Goal: Task Accomplishment & Management: Manage account settings

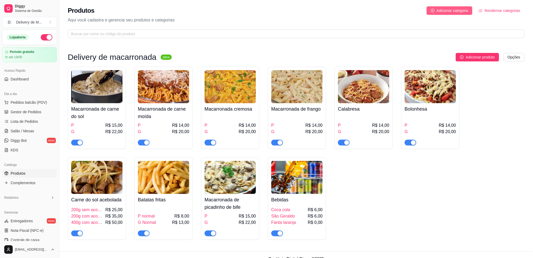
click at [462, 11] on span "Adicionar categoria" at bounding box center [453, 11] width 32 height 6
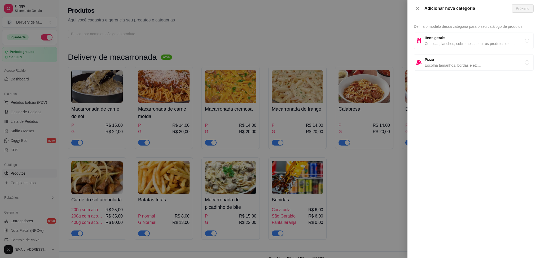
click at [359, 19] on div at bounding box center [270, 129] width 540 height 258
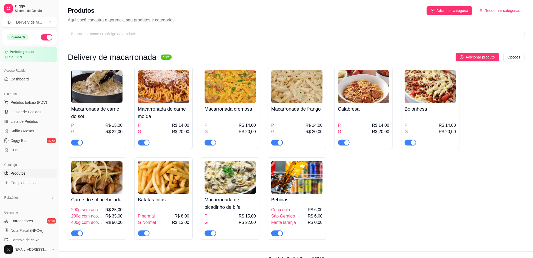
click at [93, 92] on img at bounding box center [96, 86] width 51 height 33
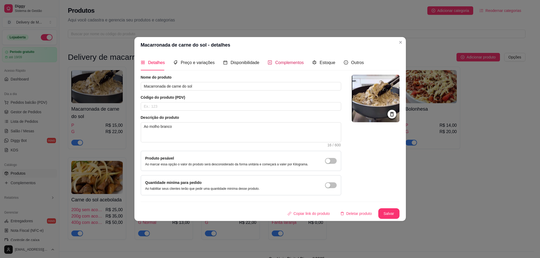
click at [277, 61] on span "Complementos" at bounding box center [289, 62] width 29 height 5
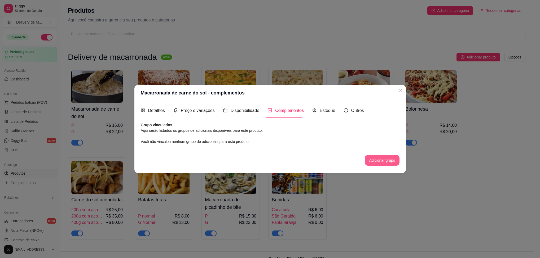
click at [377, 162] on button "Adicionar grupo" at bounding box center [381, 160] width 34 height 11
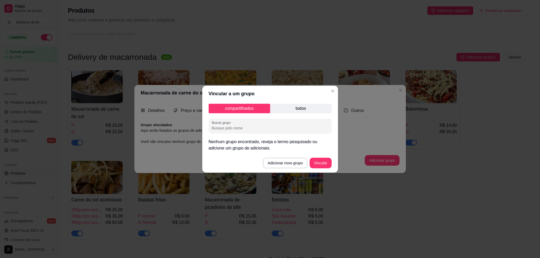
click at [297, 108] on p "todos" at bounding box center [300, 109] width 61 height 10
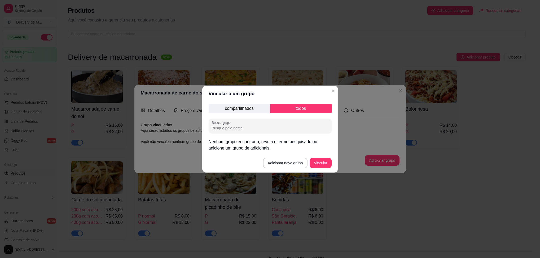
click at [278, 127] on input "Buscar grupo" at bounding box center [270, 128] width 117 height 5
click at [278, 126] on input "Buscar grupo" at bounding box center [270, 128] width 117 height 5
click at [298, 162] on button "Adicionar novo grupo" at bounding box center [285, 163] width 45 height 11
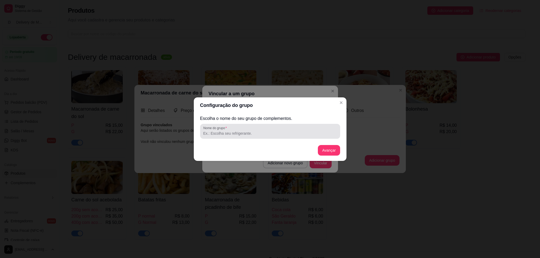
click at [258, 128] on div at bounding box center [270, 131] width 134 height 11
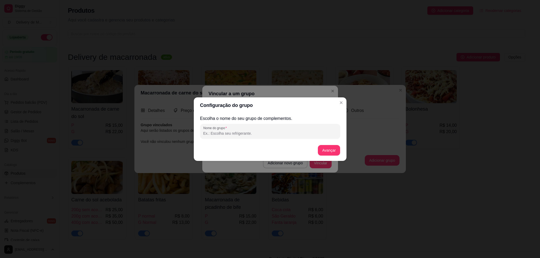
type input "R"
type input "BEBIDAS"
click at [331, 150] on button "Avançar" at bounding box center [328, 150] width 21 height 10
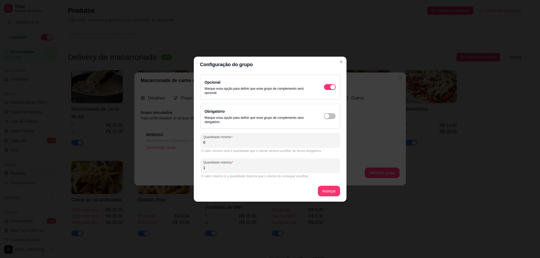
click at [299, 141] on input "0" at bounding box center [270, 142] width 134 height 5
type input "0"
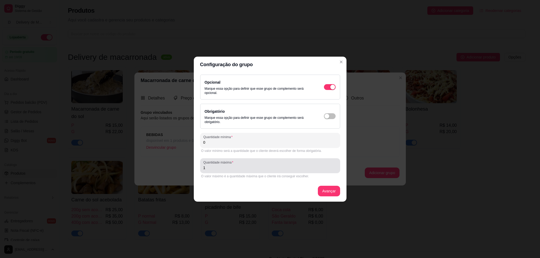
click at [212, 172] on div "Quantidade máxima 1" at bounding box center [270, 165] width 140 height 15
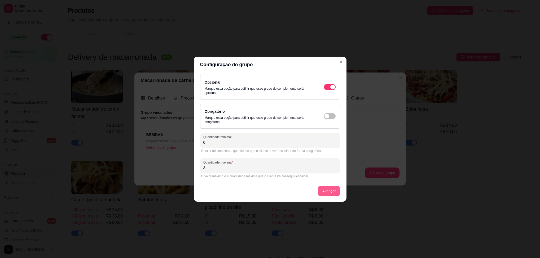
type input "3"
click at [330, 192] on button "Avançar" at bounding box center [329, 191] width 22 height 11
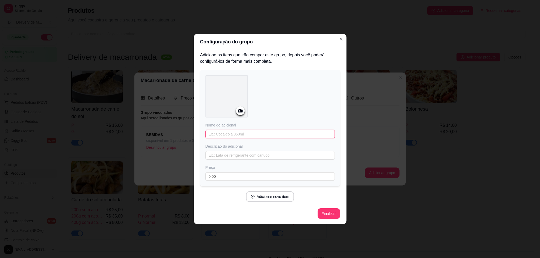
click at [231, 132] on input "text" at bounding box center [269, 134] width 129 height 8
click at [232, 132] on input "text" at bounding box center [269, 134] width 129 height 8
type input "COCA COLA 350ML"
click at [235, 179] on input "0,00" at bounding box center [269, 176] width 129 height 8
type input "6,00"
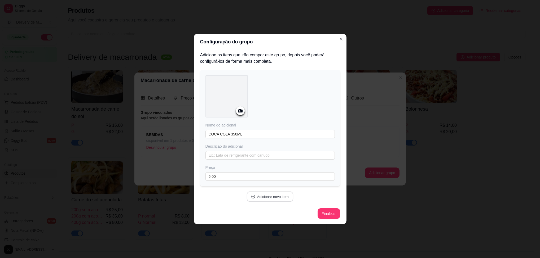
click at [277, 198] on button "Adicionar novo item" at bounding box center [270, 197] width 47 height 10
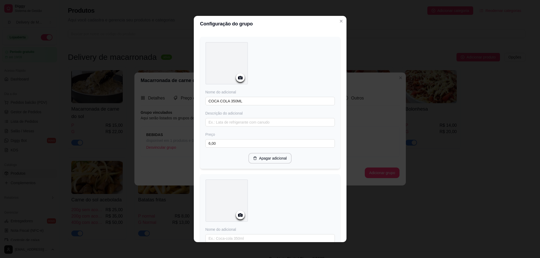
scroll to position [12, 0]
click at [254, 106] on input "COCA COLA 350ML" at bounding box center [269, 104] width 129 height 8
type input "COCA COLA 350ml"
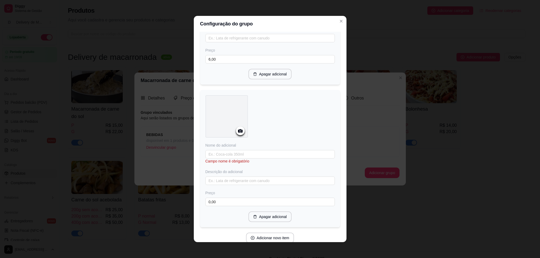
scroll to position [123, 0]
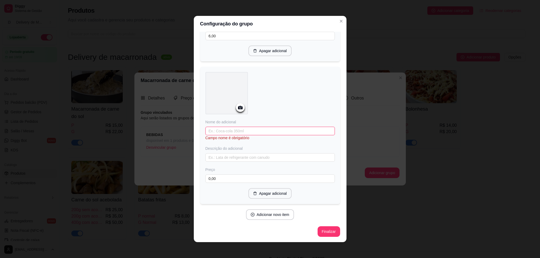
click at [250, 127] on input "text" at bounding box center [269, 131] width 129 height 8
type input "s"
type input "SÃO GERALDO 350ml"
click at [216, 179] on input "0,00" at bounding box center [269, 179] width 129 height 8
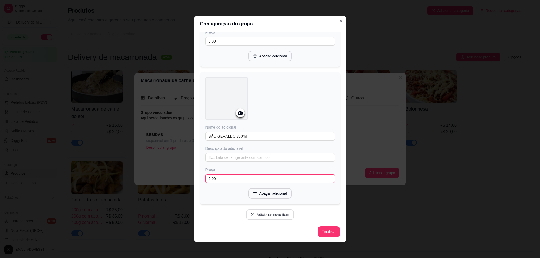
type input "6,00"
click at [269, 212] on button "Adicionar novo item" at bounding box center [270, 215] width 47 height 10
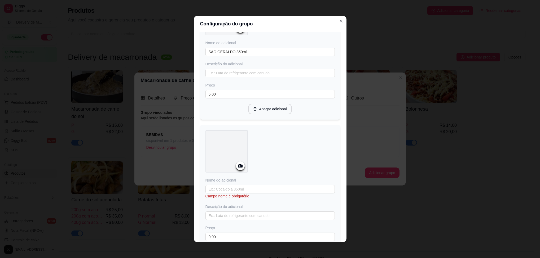
scroll to position [204, 0]
click at [253, 185] on input "text" at bounding box center [269, 187] width 129 height 8
type input "f"
type input "FANTA LARANJA 350ml"
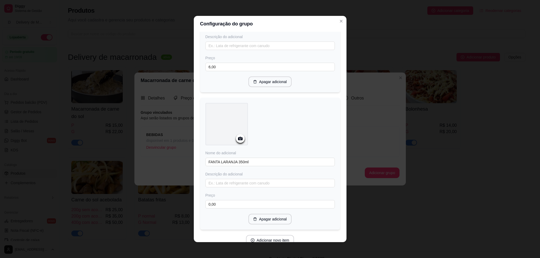
scroll to position [256, 0]
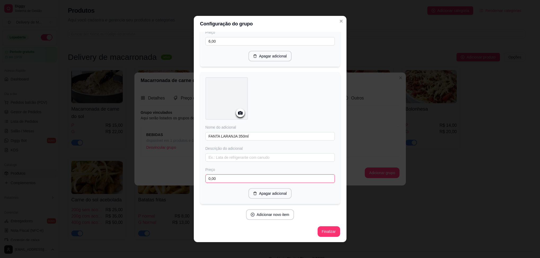
click at [213, 180] on input "0,00" at bounding box center [269, 179] width 129 height 8
type input "5,00"
click at [270, 213] on button "Adicionar novo item" at bounding box center [270, 215] width 48 height 11
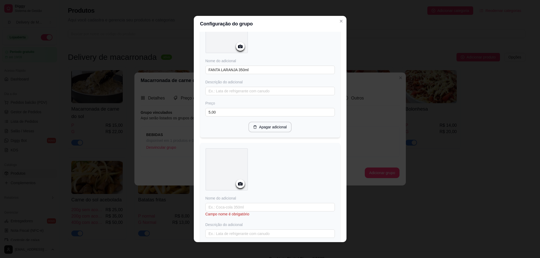
scroll to position [348, 0]
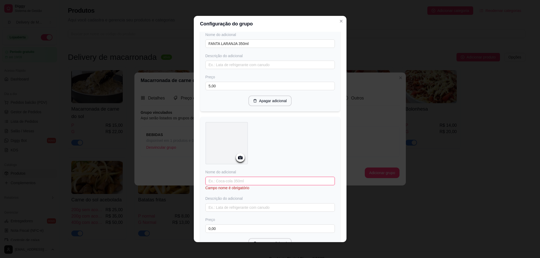
click at [265, 182] on input "text" at bounding box center [269, 181] width 129 height 8
type input "s"
type input "SÃO GERALDO 1L"
click at [305, 226] on input "0,00" at bounding box center [269, 223] width 129 height 8
click at [239, 159] on icon at bounding box center [240, 157] width 5 height 3
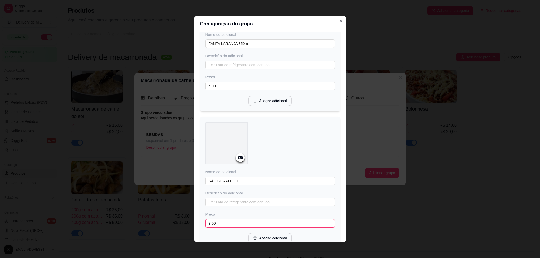
click at [218, 223] on input "9,00" at bounding box center [269, 223] width 129 height 8
type input "10,00"
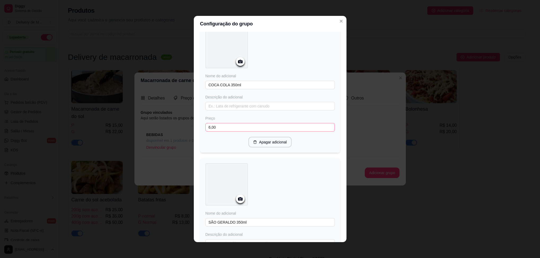
scroll to position [0, 0]
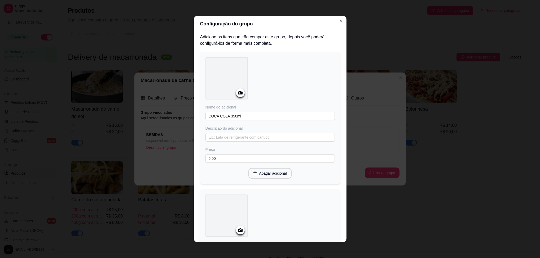
click at [239, 92] on circle at bounding box center [239, 92] width 1 height 1
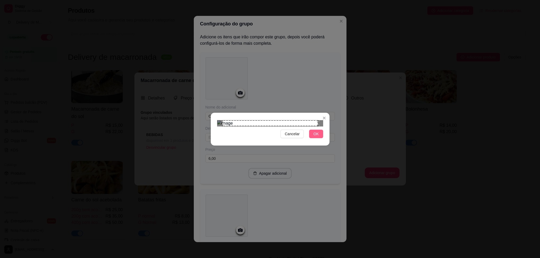
click at [319, 138] on button "OK" at bounding box center [316, 134] width 14 height 8
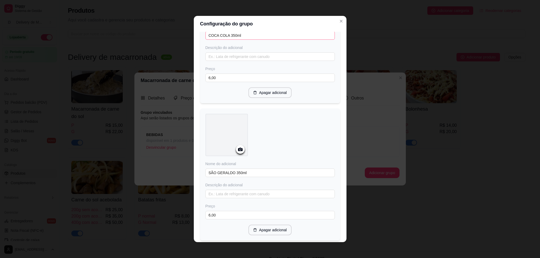
scroll to position [119, 0]
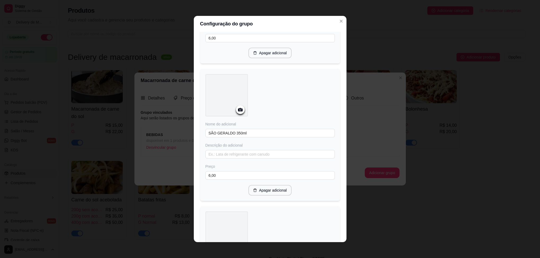
click at [236, 110] on div at bounding box center [240, 109] width 9 height 9
click at [238, 111] on icon at bounding box center [240, 109] width 5 height 3
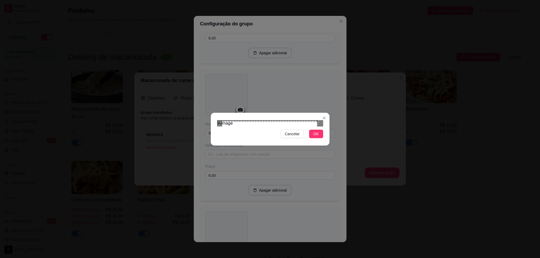
click at [281, 121] on div "Use the arrow keys to move the crop selection area" at bounding box center [269, 168] width 95 height 95
click at [341, 233] on div "Cancelar OK" at bounding box center [270, 129] width 540 height 258
click at [287, 136] on div "Use the arrow keys to move the crop selection area" at bounding box center [269, 172] width 100 height 100
click at [318, 137] on span "OK" at bounding box center [315, 134] width 5 height 6
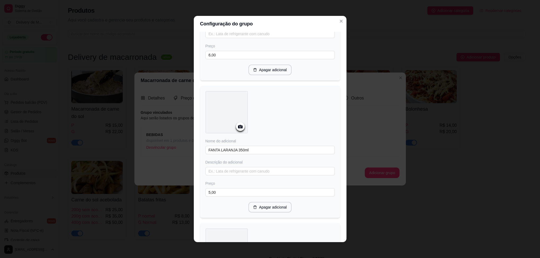
scroll to position [278, 0]
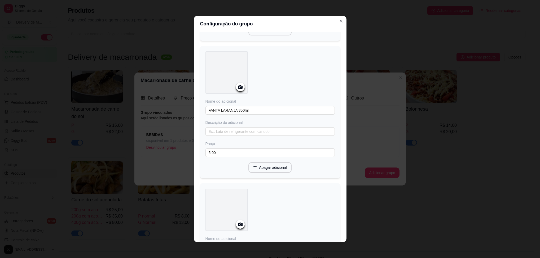
click at [238, 89] on icon at bounding box center [240, 86] width 5 height 3
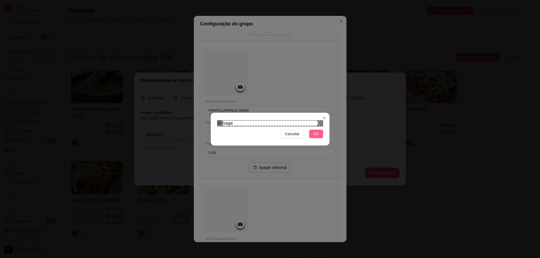
click at [313, 138] on button "OK" at bounding box center [316, 134] width 14 height 8
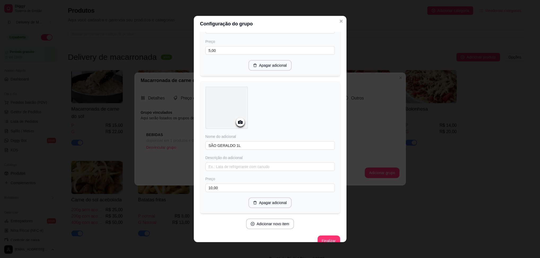
scroll to position [394, 0]
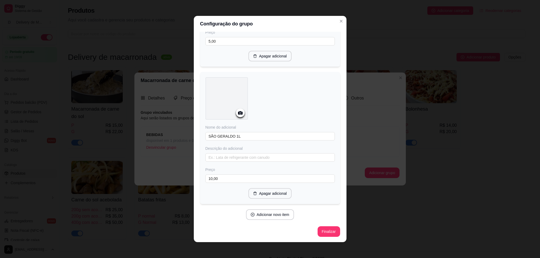
click at [238, 111] on icon at bounding box center [240, 112] width 5 height 3
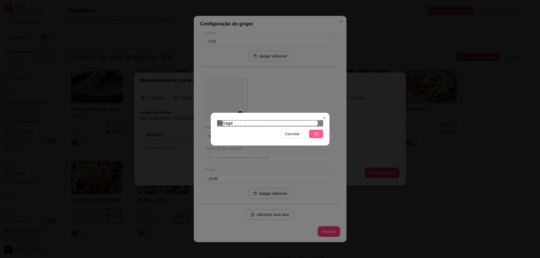
click at [315, 137] on span "OK" at bounding box center [315, 134] width 5 height 6
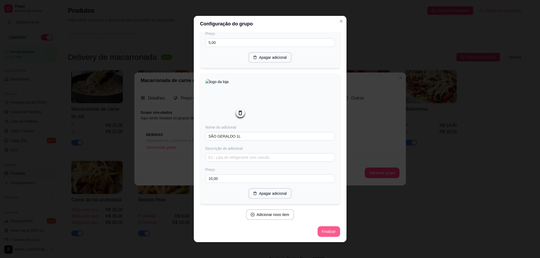
click at [319, 228] on button "Finalizar" at bounding box center [328, 231] width 23 height 11
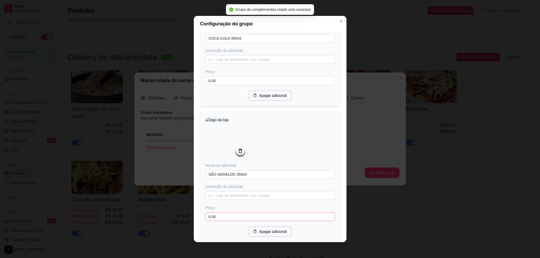
scroll to position [0, 0]
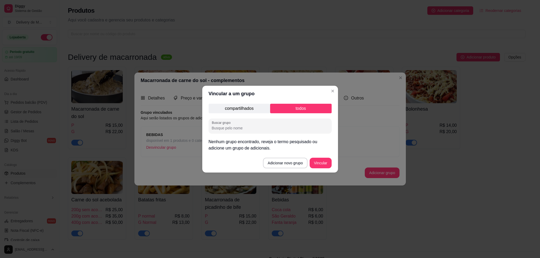
click at [272, 126] on input "Buscar grupo" at bounding box center [270, 128] width 117 height 5
type input "BEBIDAS"
click at [315, 162] on button "Vincular" at bounding box center [320, 163] width 22 height 11
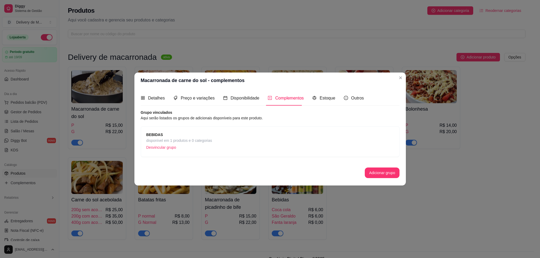
click at [161, 139] on span "disponível em 1 produtos e 0 categorias" at bounding box center [179, 141] width 66 height 6
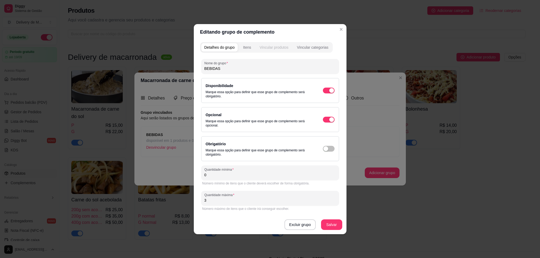
click at [277, 47] on div "Vincular produtos" at bounding box center [273, 47] width 29 height 5
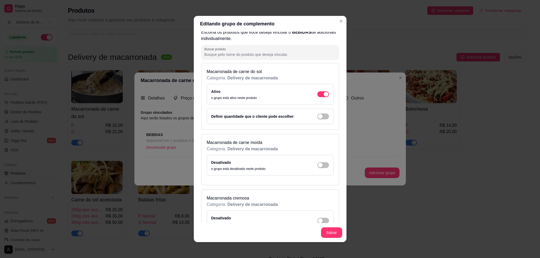
scroll to position [40, 0]
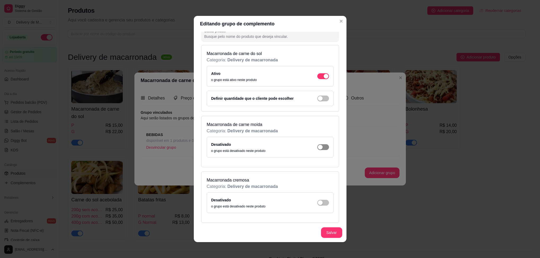
click at [317, 147] on span "button" at bounding box center [323, 147] width 12 height 6
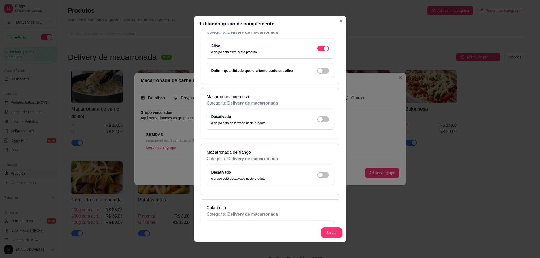
scroll to position [159, 0]
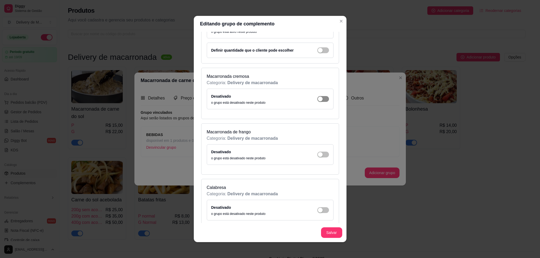
click at [317, 99] on span "button" at bounding box center [323, 99] width 12 height 6
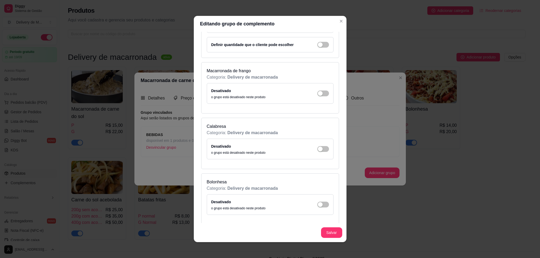
scroll to position [238, 0]
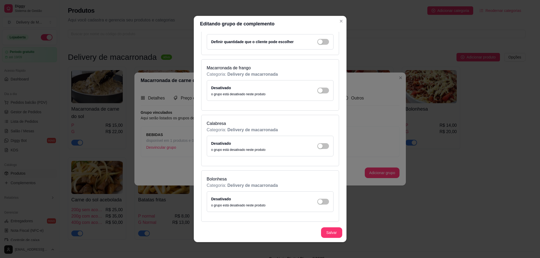
click at [314, 89] on div "Desativado o grupo está desativado neste produto" at bounding box center [270, 91] width 118 height 12
click at [317, 94] on span "button" at bounding box center [323, 91] width 12 height 6
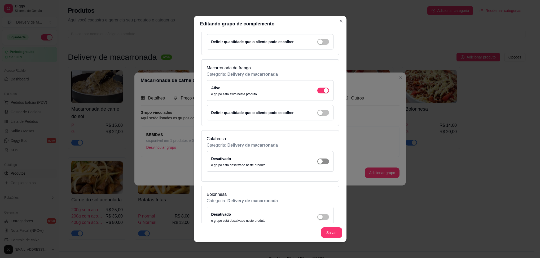
click at [317, 164] on span "button" at bounding box center [323, 162] width 12 height 6
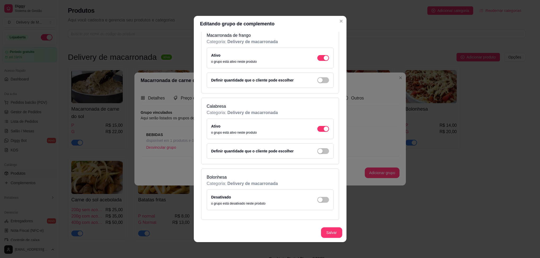
scroll to position [318, 0]
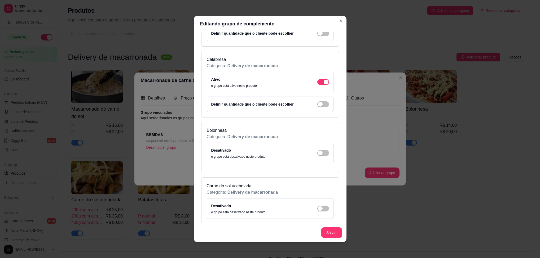
click at [311, 154] on div "Desativado o grupo está desativado neste produto" at bounding box center [270, 153] width 118 height 12
click at [318, 155] on div "button" at bounding box center [320, 153] width 5 height 5
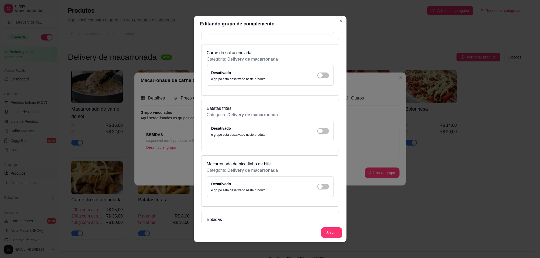
scroll to position [477, 0]
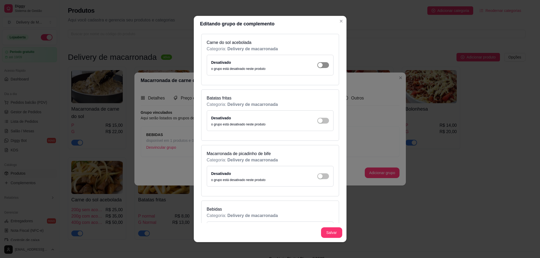
click at [317, 68] on span "button" at bounding box center [323, 65] width 12 height 6
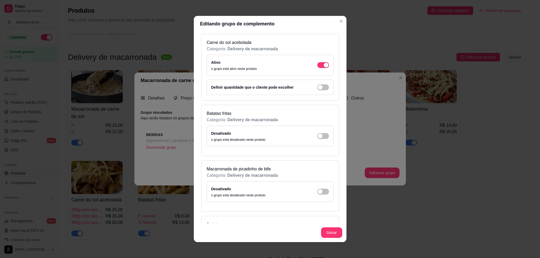
click at [308, 142] on div "Desativado o grupo está desativado neste produto" at bounding box center [270, 136] width 118 height 12
click at [317, 139] on button "button" at bounding box center [323, 136] width 12 height 6
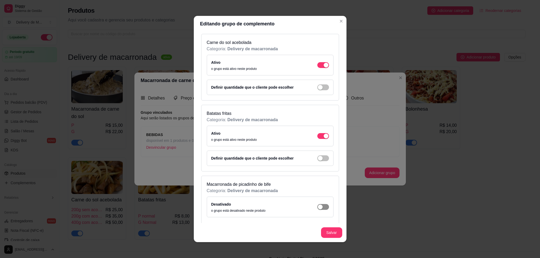
click at [318, 210] on div "button" at bounding box center [320, 207] width 5 height 5
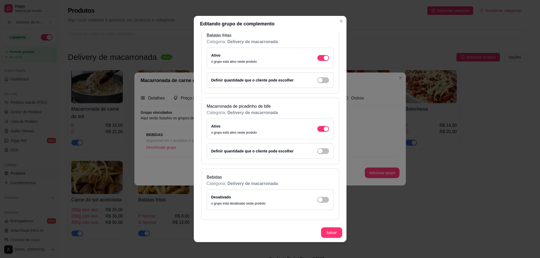
scroll to position [562, 0]
click at [317, 200] on button "button" at bounding box center [323, 200] width 12 height 6
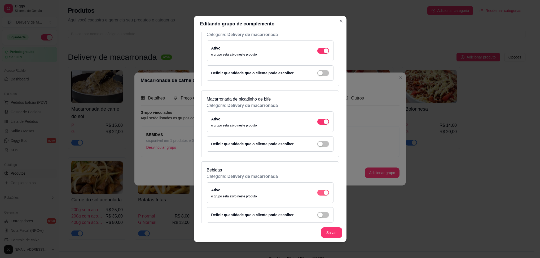
click at [323, 195] on div "button" at bounding box center [325, 192] width 5 height 5
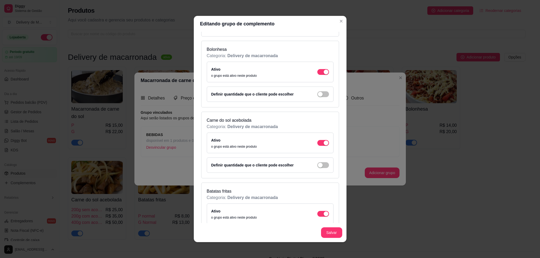
scroll to position [363, 0]
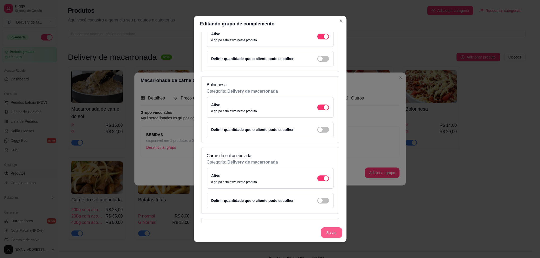
click at [329, 229] on button "Salvar" at bounding box center [331, 233] width 21 height 11
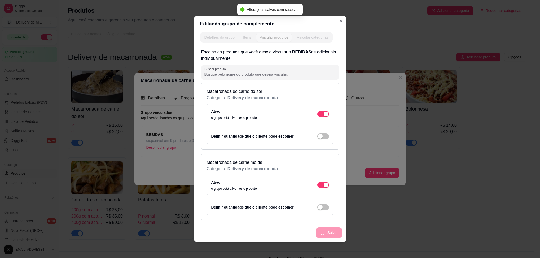
scroll to position [0, 0]
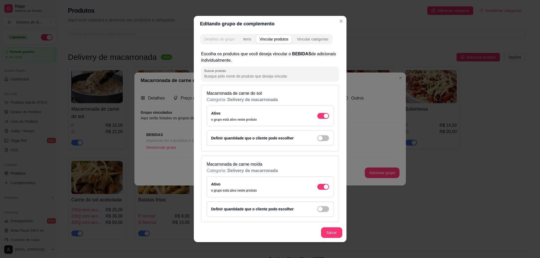
click at [222, 38] on div "Detalhes do grupo" at bounding box center [219, 39] width 30 height 5
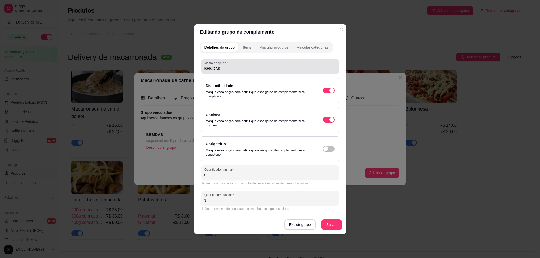
click at [221, 66] on input "BEBIDAS" at bounding box center [269, 68] width 131 height 5
click at [257, 67] on input "BEBIDAS" at bounding box center [269, 68] width 131 height 5
click at [335, 226] on button "Salvar" at bounding box center [331, 225] width 21 height 11
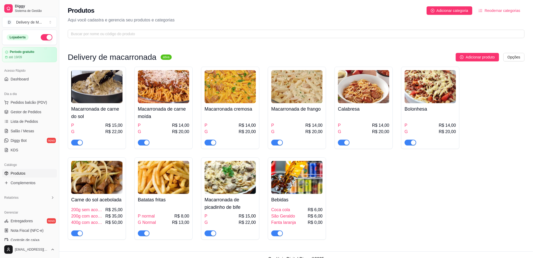
click at [118, 88] on img at bounding box center [96, 86] width 51 height 33
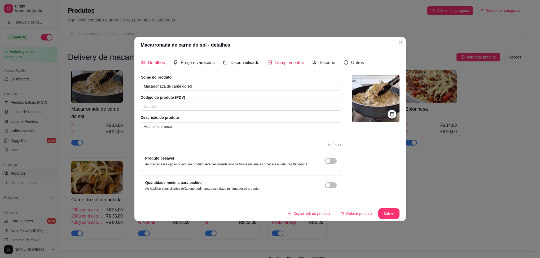
click at [288, 60] on span "Complementos" at bounding box center [289, 62] width 29 height 5
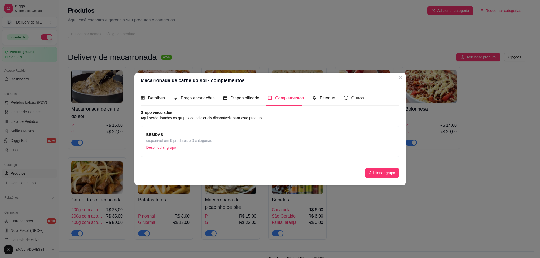
click at [244, 137] on div "BEBIDAS disponível em 9 produtos e 0 categorias Desvincular grupo" at bounding box center [269, 142] width 247 height 20
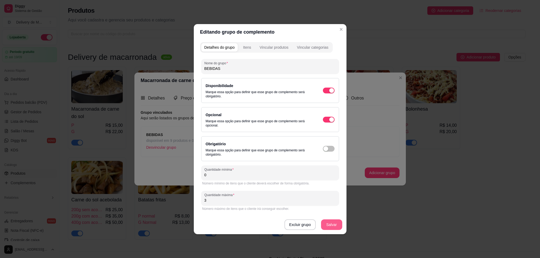
click at [332, 224] on button "Salvar" at bounding box center [331, 225] width 21 height 11
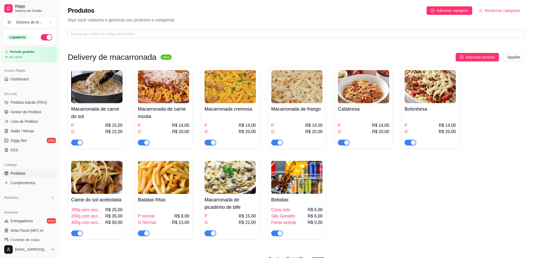
click at [282, 233] on div "button" at bounding box center [280, 233] width 5 height 5
drag, startPoint x: 297, startPoint y: 231, endPoint x: 281, endPoint y: 207, distance: 29.0
click at [281, 207] on div "Coca cola R$ 6,00 São Geraldo R$ 6,00 Fanta laranja R$ 0,00" at bounding box center [297, 221] width 51 height 31
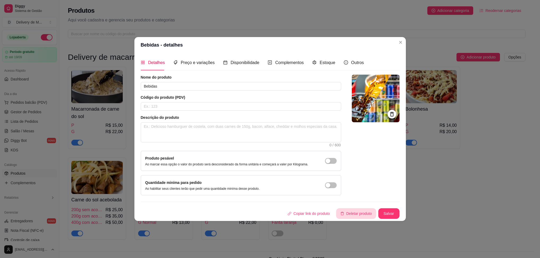
click at [362, 215] on button "Deletar produto" at bounding box center [356, 213] width 40 height 11
click at [352, 195] on button "sim" at bounding box center [350, 197] width 21 height 11
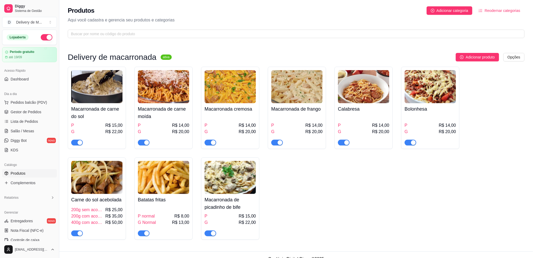
click at [94, 98] on img at bounding box center [96, 86] width 51 height 33
click at [37, 121] on span "Lista de Pedidos" at bounding box center [25, 121] width 28 height 5
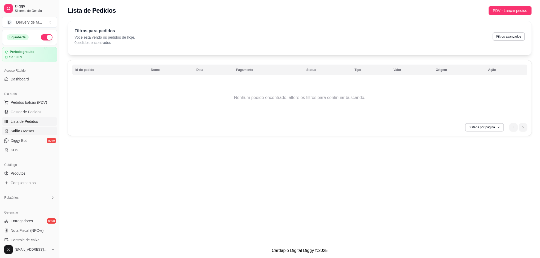
click at [33, 130] on span "Salão / Mesas" at bounding box center [23, 130] width 24 height 5
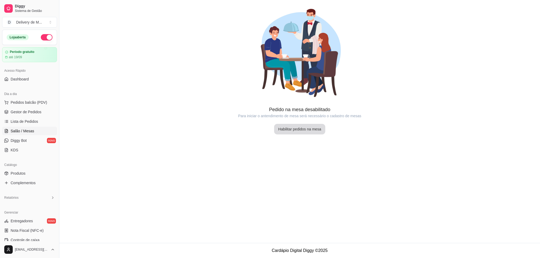
click at [293, 131] on button "Habilitar pedidos na mesa" at bounding box center [299, 129] width 51 height 11
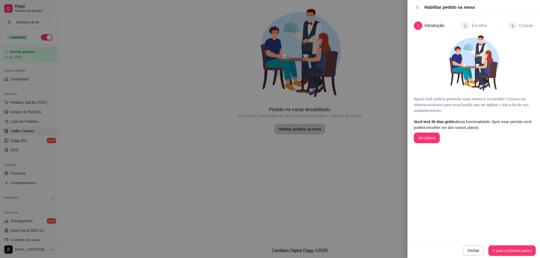
click at [304, 79] on div at bounding box center [270, 129] width 540 height 258
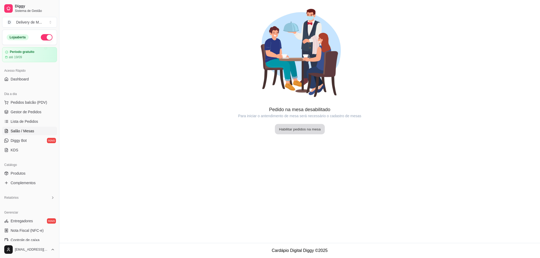
click at [315, 130] on button "Habilitar pedidos na mesa" at bounding box center [299, 129] width 50 height 10
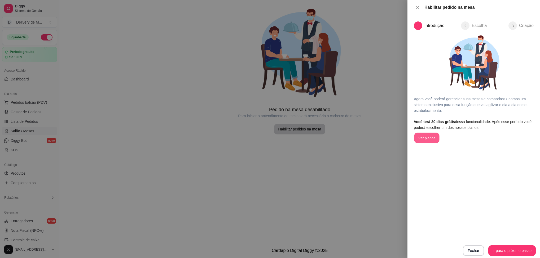
click at [431, 138] on button "Ver planos" at bounding box center [426, 138] width 25 height 10
click at [416, 7] on icon "close" at bounding box center [417, 7] width 4 height 4
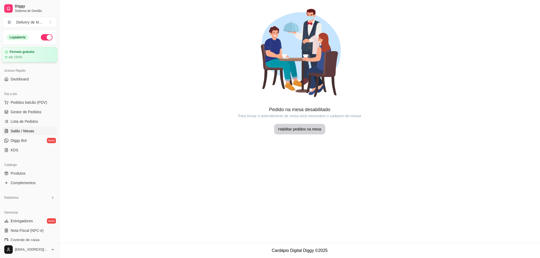
click at [39, 58] on div "até 19/09" at bounding box center [30, 57] width 50 height 4
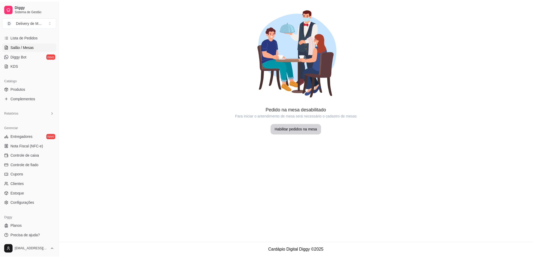
scroll to position [86, 0]
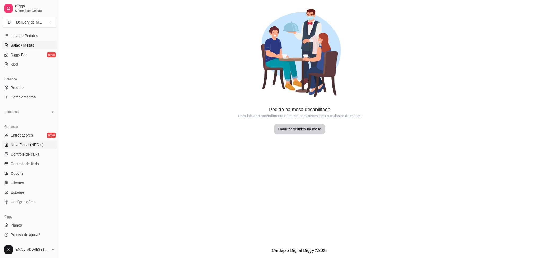
click at [22, 143] on span "Nota Fiscal (NFC-e)" at bounding box center [27, 144] width 33 height 5
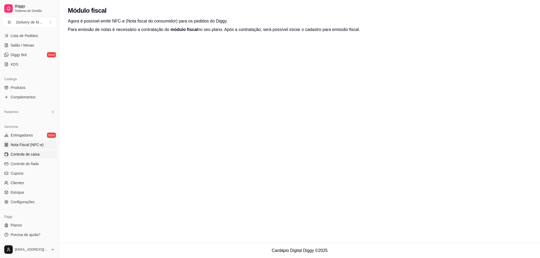
click at [28, 156] on span "Controle de caixa" at bounding box center [25, 154] width 29 height 5
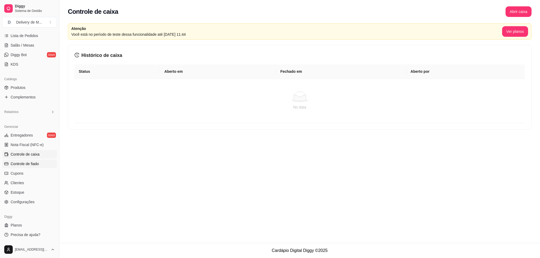
click at [37, 162] on span "Controle de fiado" at bounding box center [25, 163] width 28 height 5
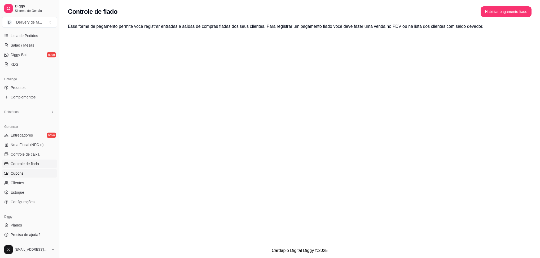
click at [15, 172] on span "Cupons" at bounding box center [17, 173] width 13 height 5
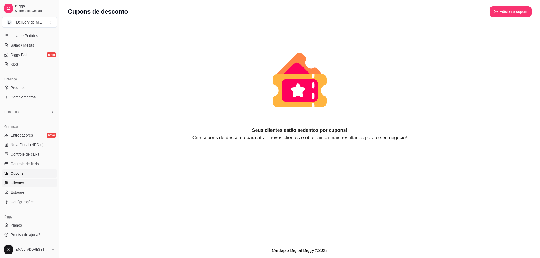
click at [30, 180] on link "Clientes" at bounding box center [29, 183] width 55 height 8
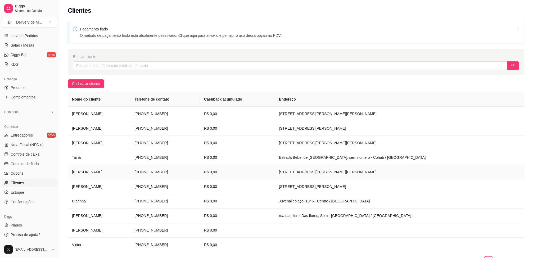
scroll to position [34, 0]
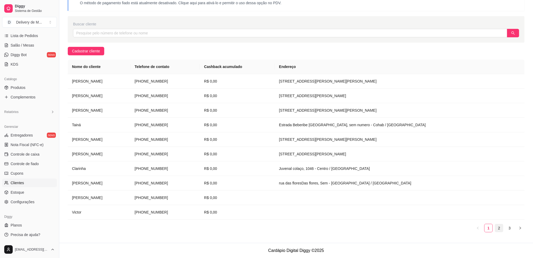
click at [500, 228] on link "2" at bounding box center [500, 228] width 8 height 8
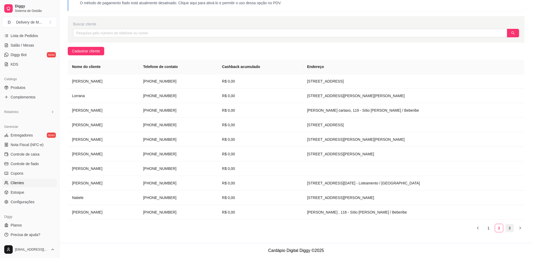
click at [509, 229] on link "3" at bounding box center [510, 228] width 8 height 8
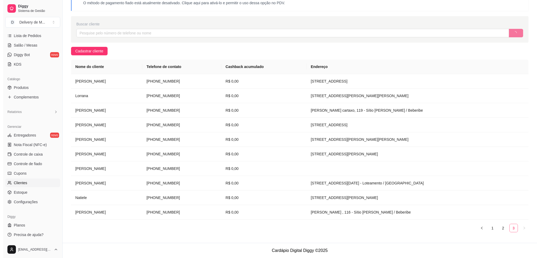
scroll to position [0, 0]
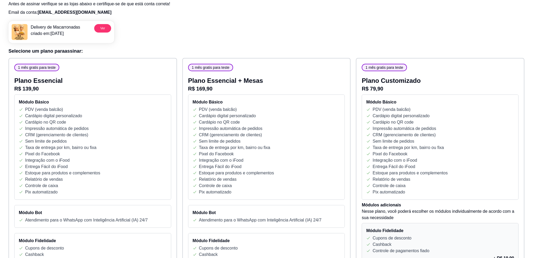
scroll to position [20, 0]
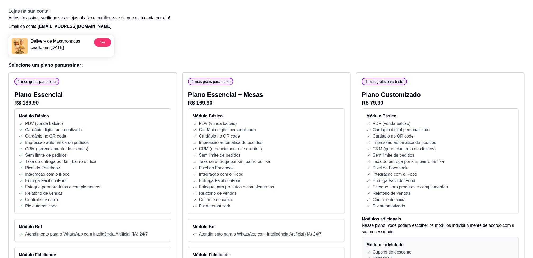
click at [285, 49] on div "Delivery de Macarronadas criado em: [DATE] Ver" at bounding box center [266, 44] width 517 height 26
